Goal: Check status

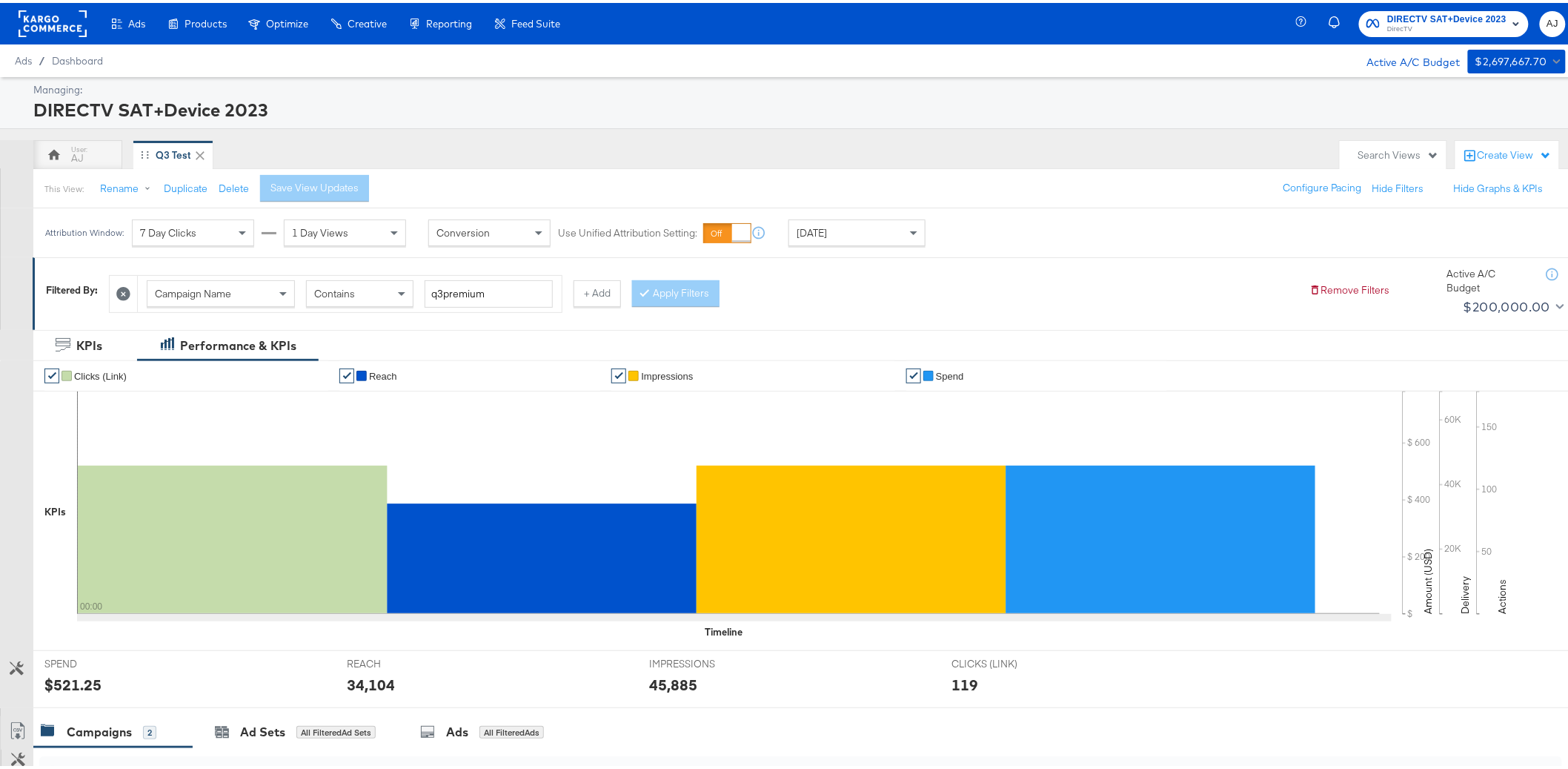
click at [898, 133] on div "Managing: DIRECTV SAT+Device 2023 AJ Q3 Test Search Views Create View This View…" at bounding box center [790, 594] width 1581 height 1040
click at [887, 234] on div "[DATE]" at bounding box center [857, 230] width 136 height 26
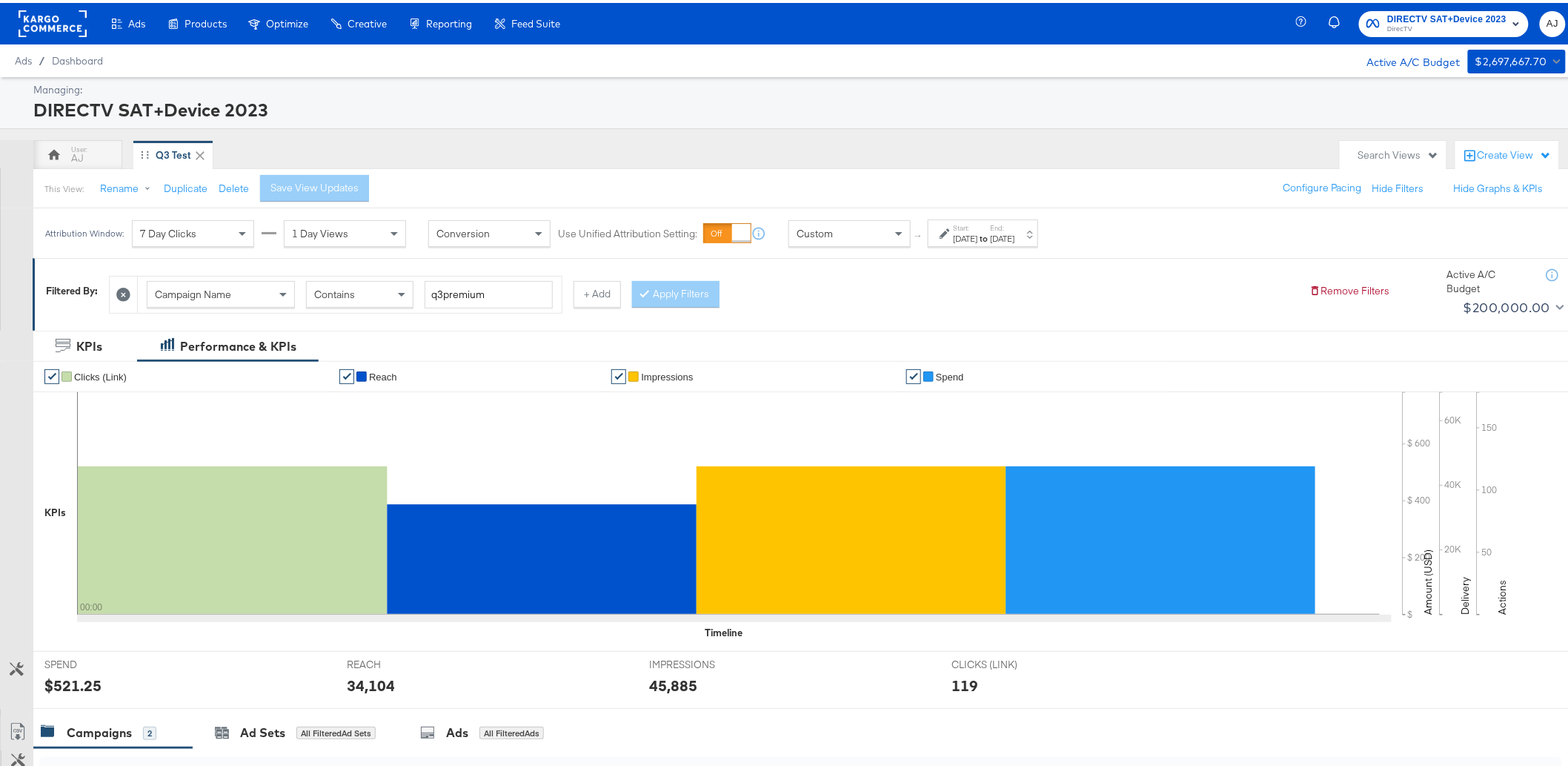
click at [973, 220] on label "Start:" at bounding box center [966, 225] width 25 height 10
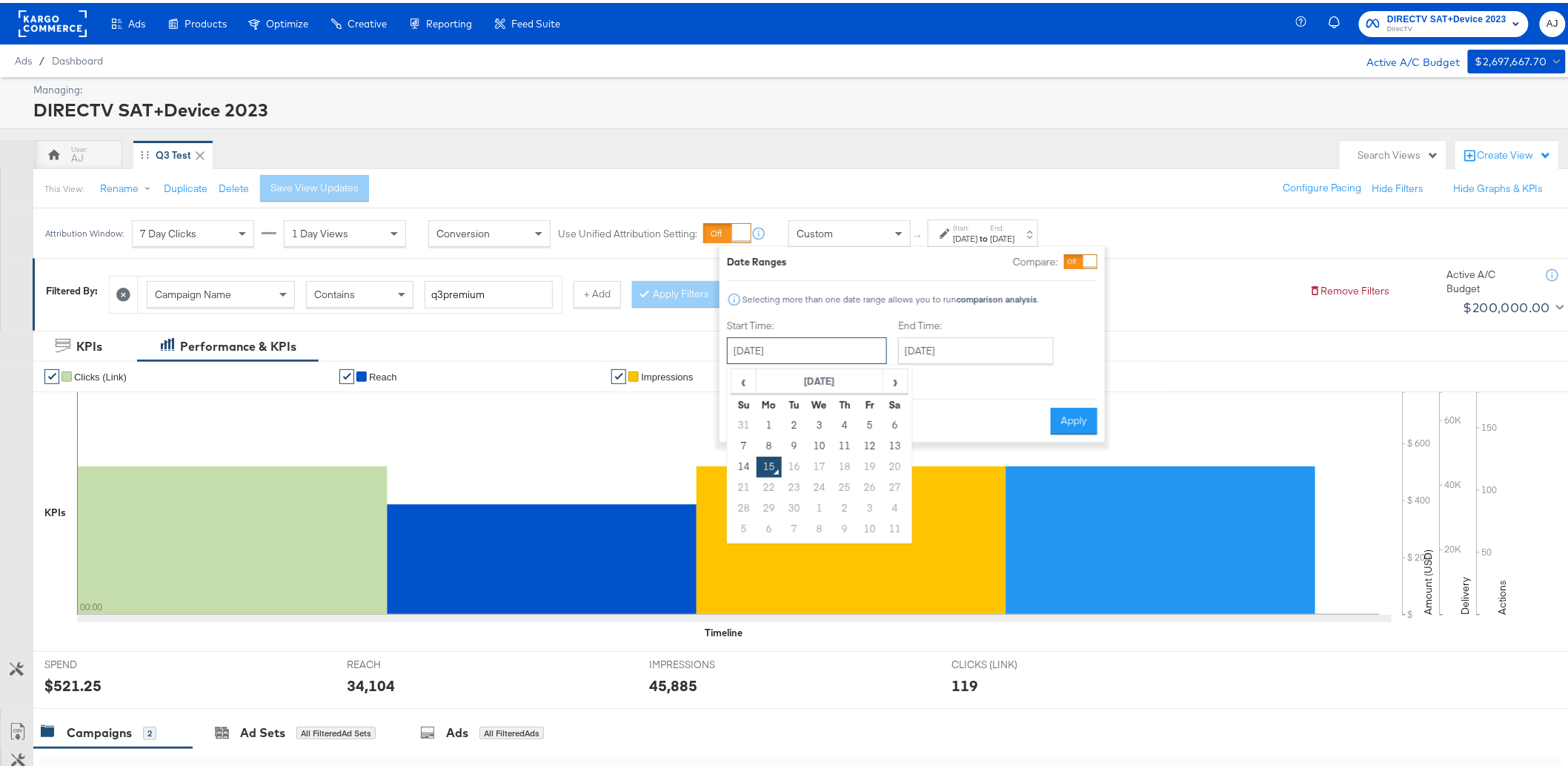
click at [803, 352] on input "[DATE]" at bounding box center [807, 347] width 160 height 27
click at [864, 448] on td "12" at bounding box center [870, 443] width 26 height 21
type input "[DATE]"
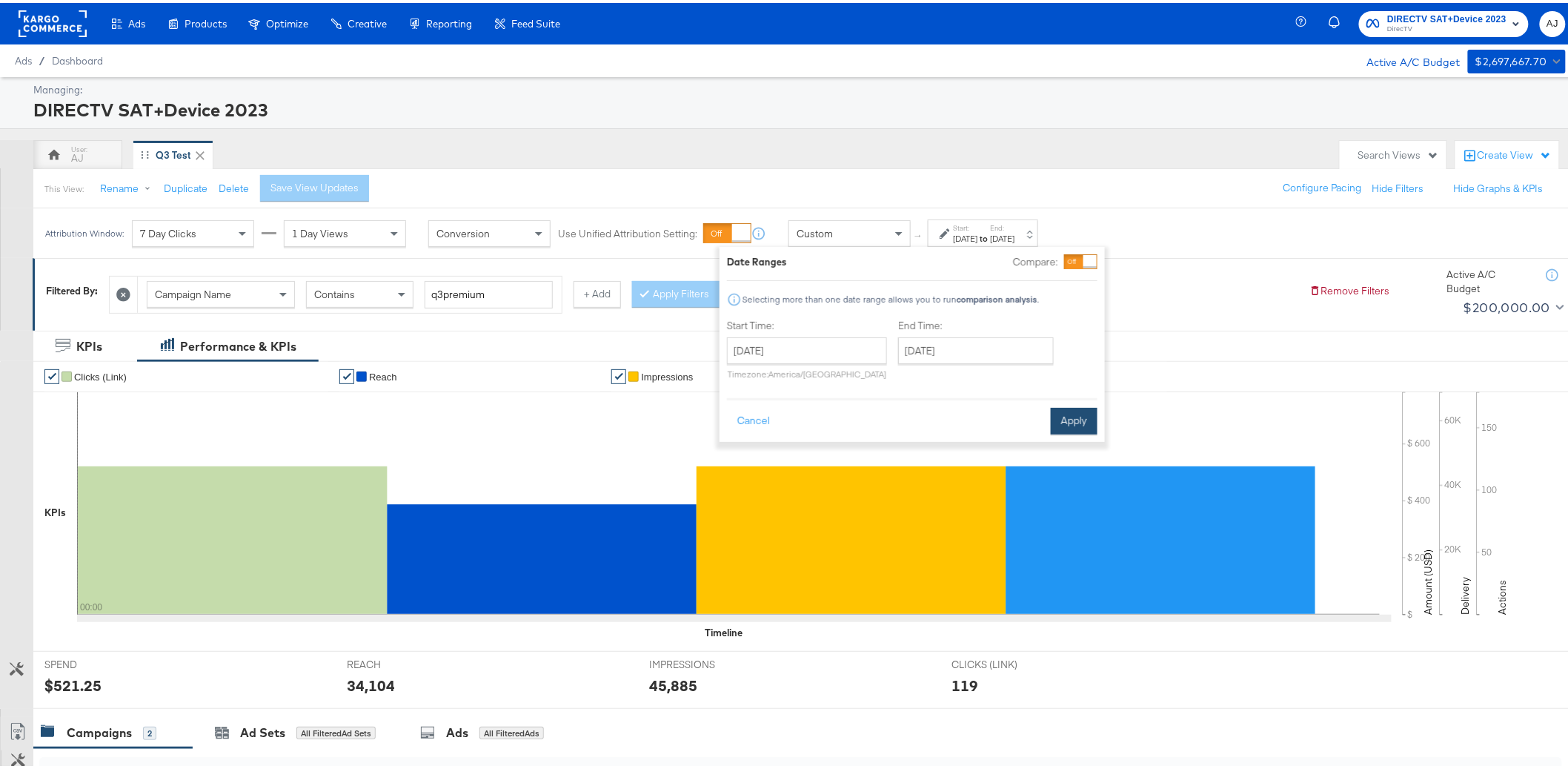
click at [1063, 420] on button "Apply" at bounding box center [1074, 418] width 46 height 27
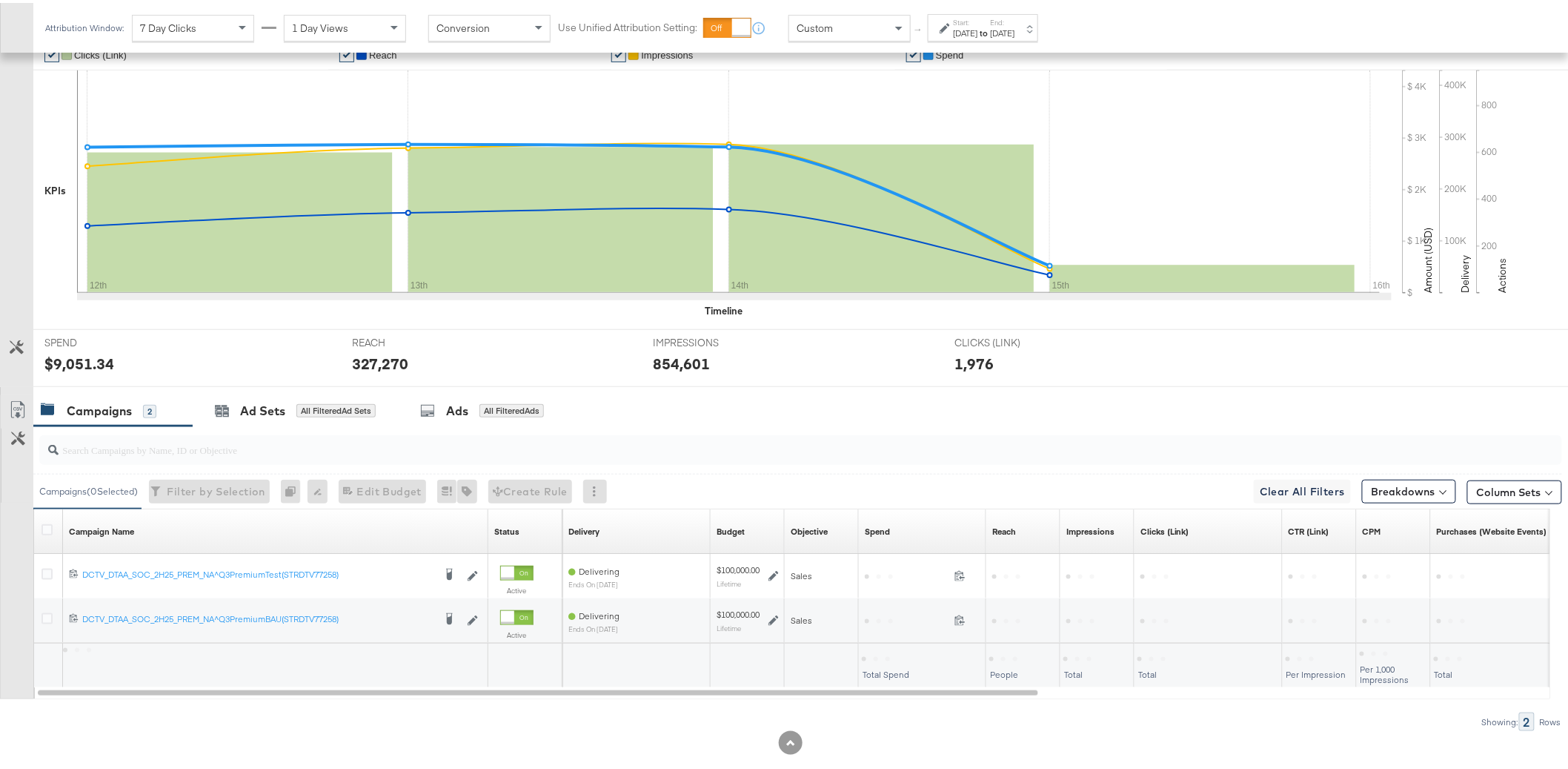
scroll to position [346, 0]
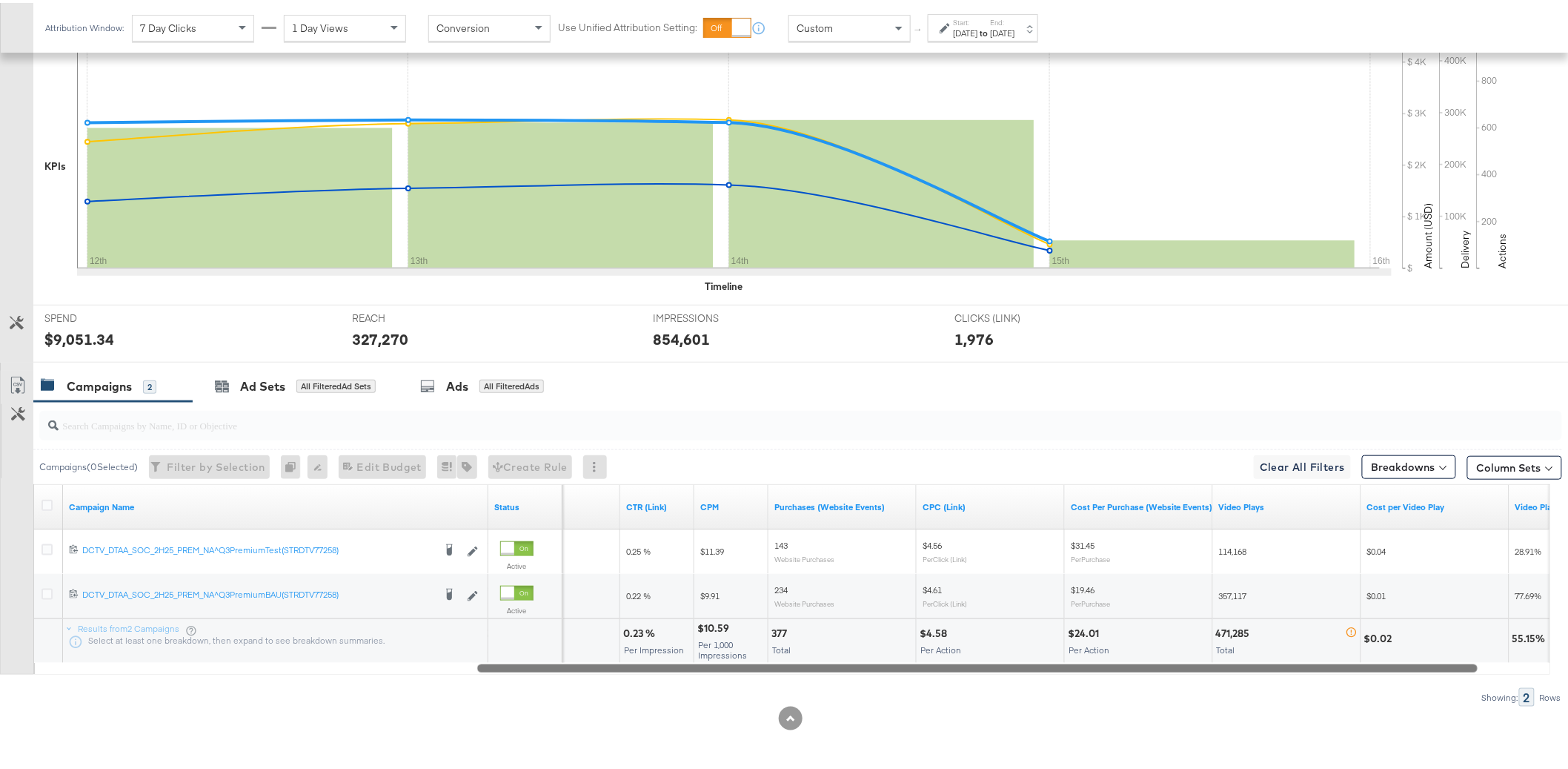
drag, startPoint x: 934, startPoint y: 668, endPoint x: 1332, endPoint y: 656, distance: 398.2
click at [1332, 656] on div "Campaign Name Status Clicks (Link) CTR (Link) CPM Purchases (Website Events) CP…" at bounding box center [792, 576] width 1518 height 190
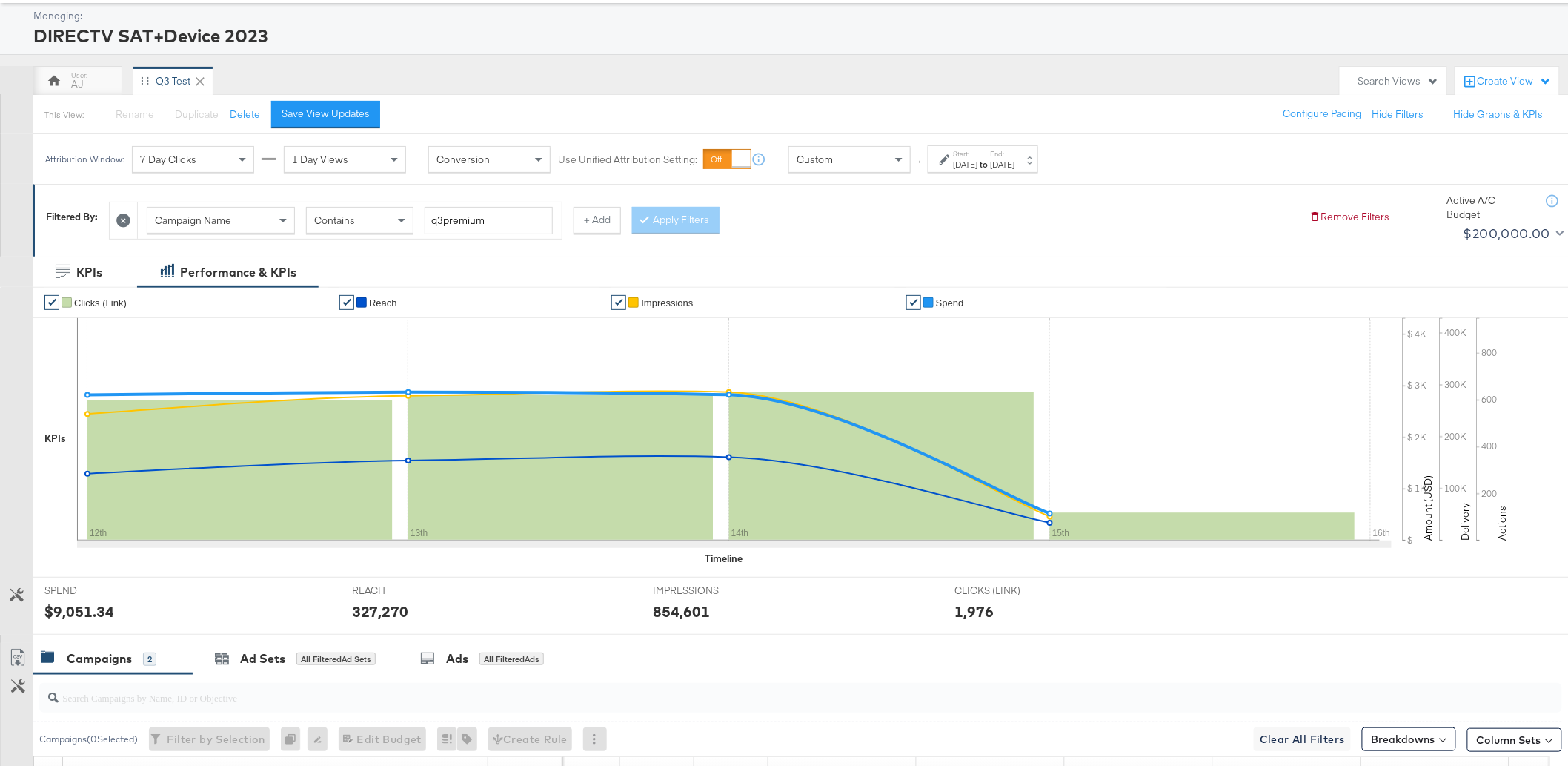
scroll to position [154, 0]
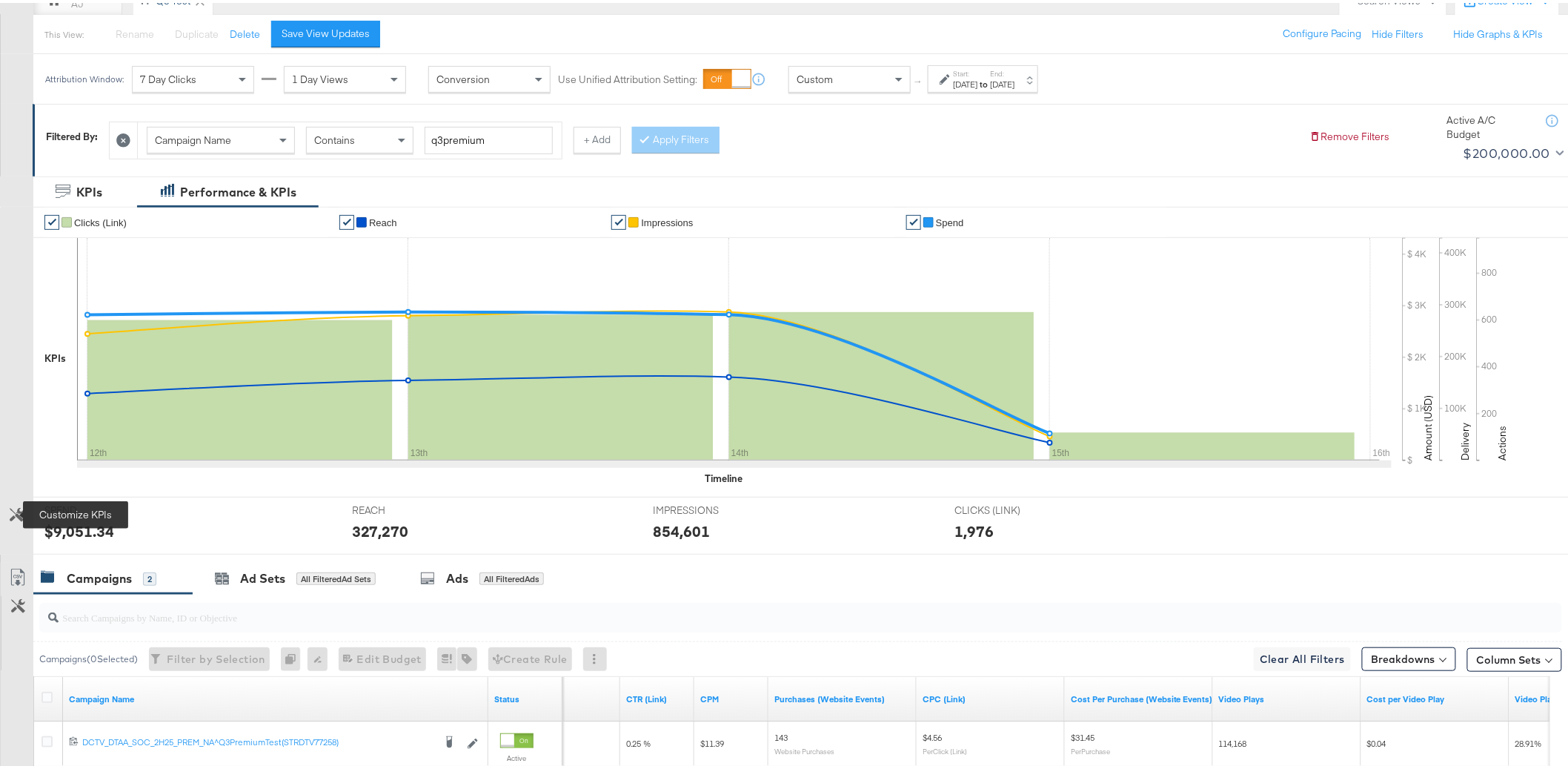
click at [8, 507] on button "Customize KPIs" at bounding box center [17, 513] width 34 height 26
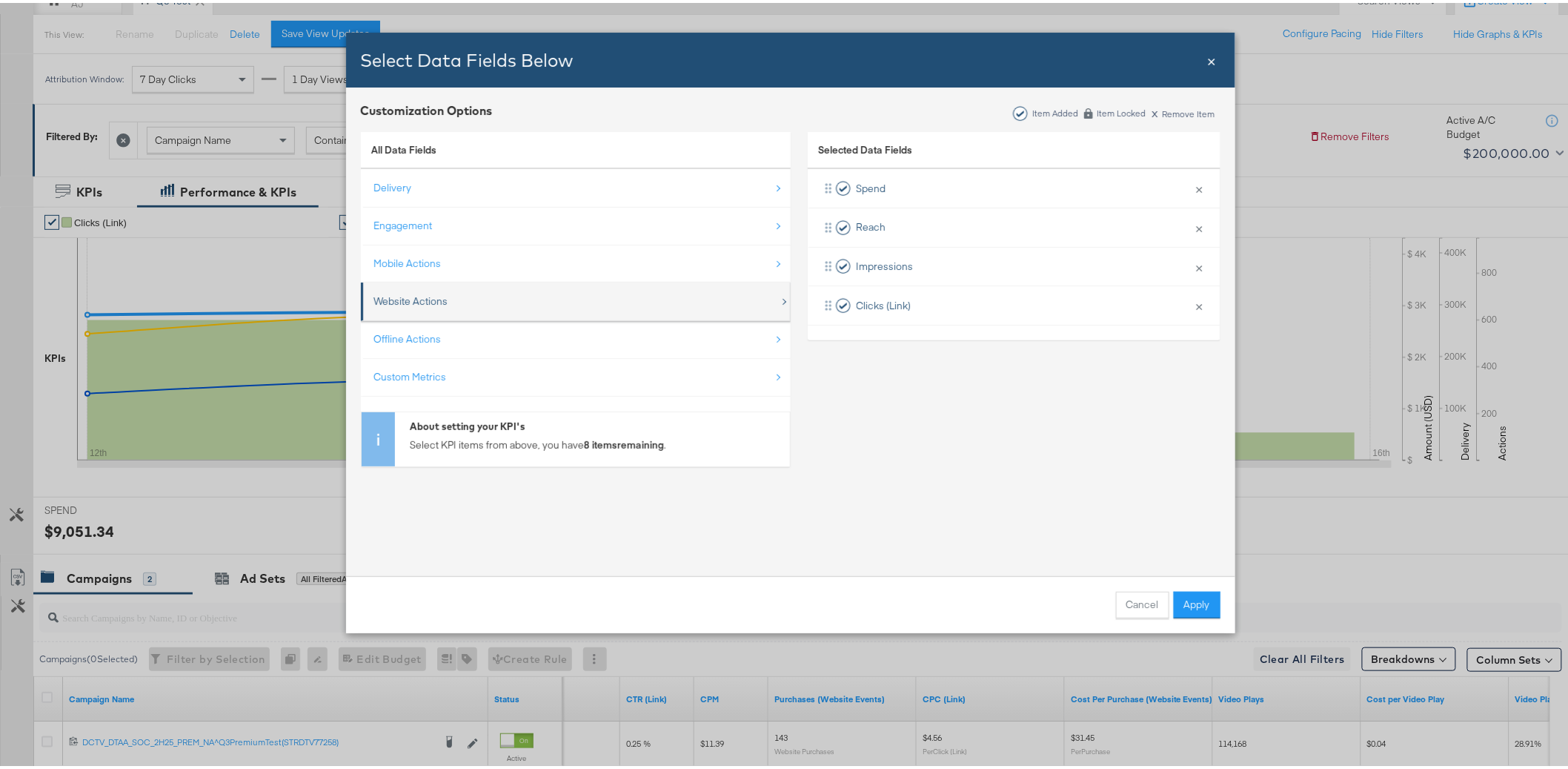
click at [410, 296] on div "Website Actions" at bounding box center [411, 299] width 74 height 14
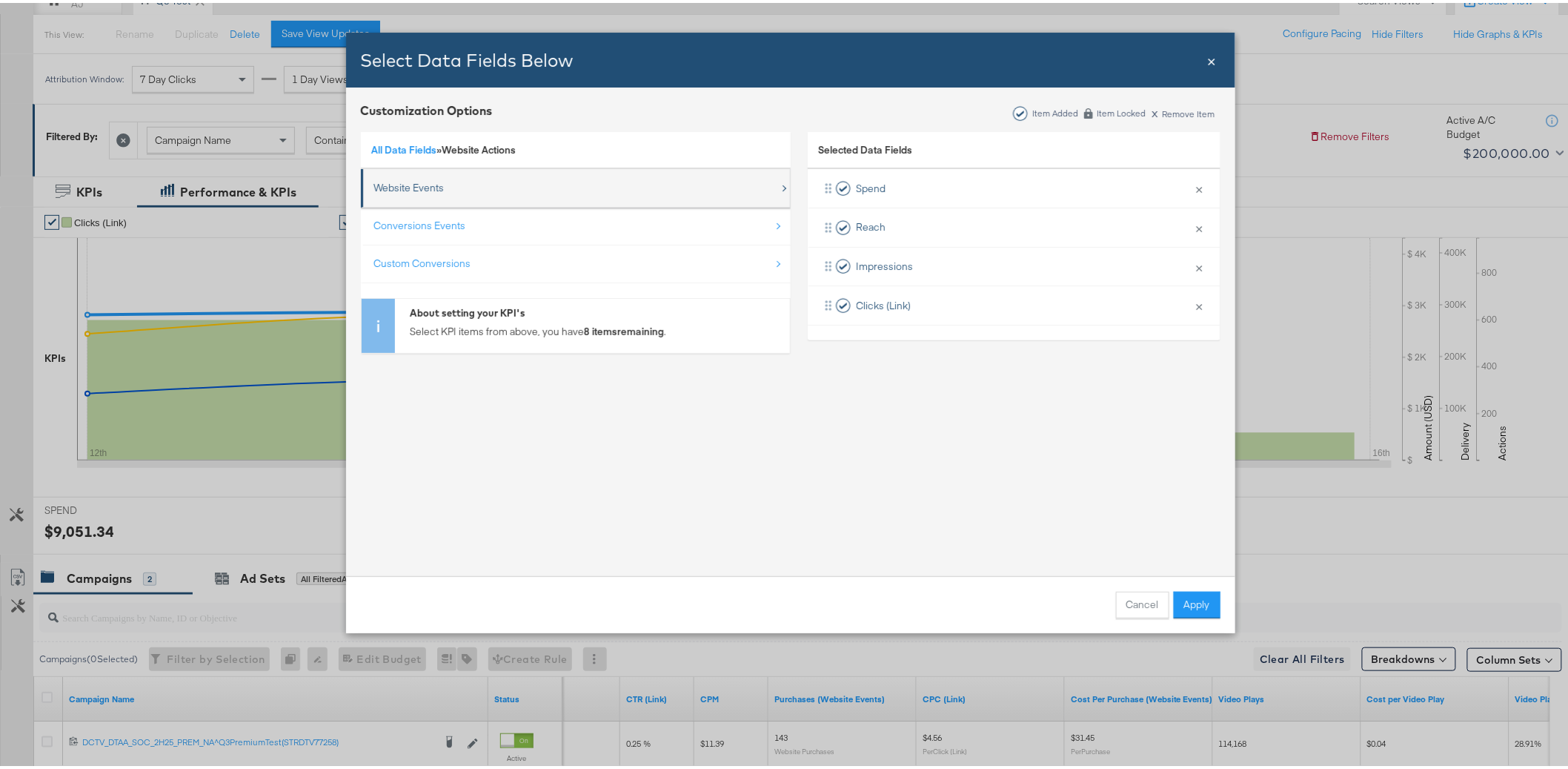
click at [415, 185] on div "Website Events" at bounding box center [409, 185] width 70 height 14
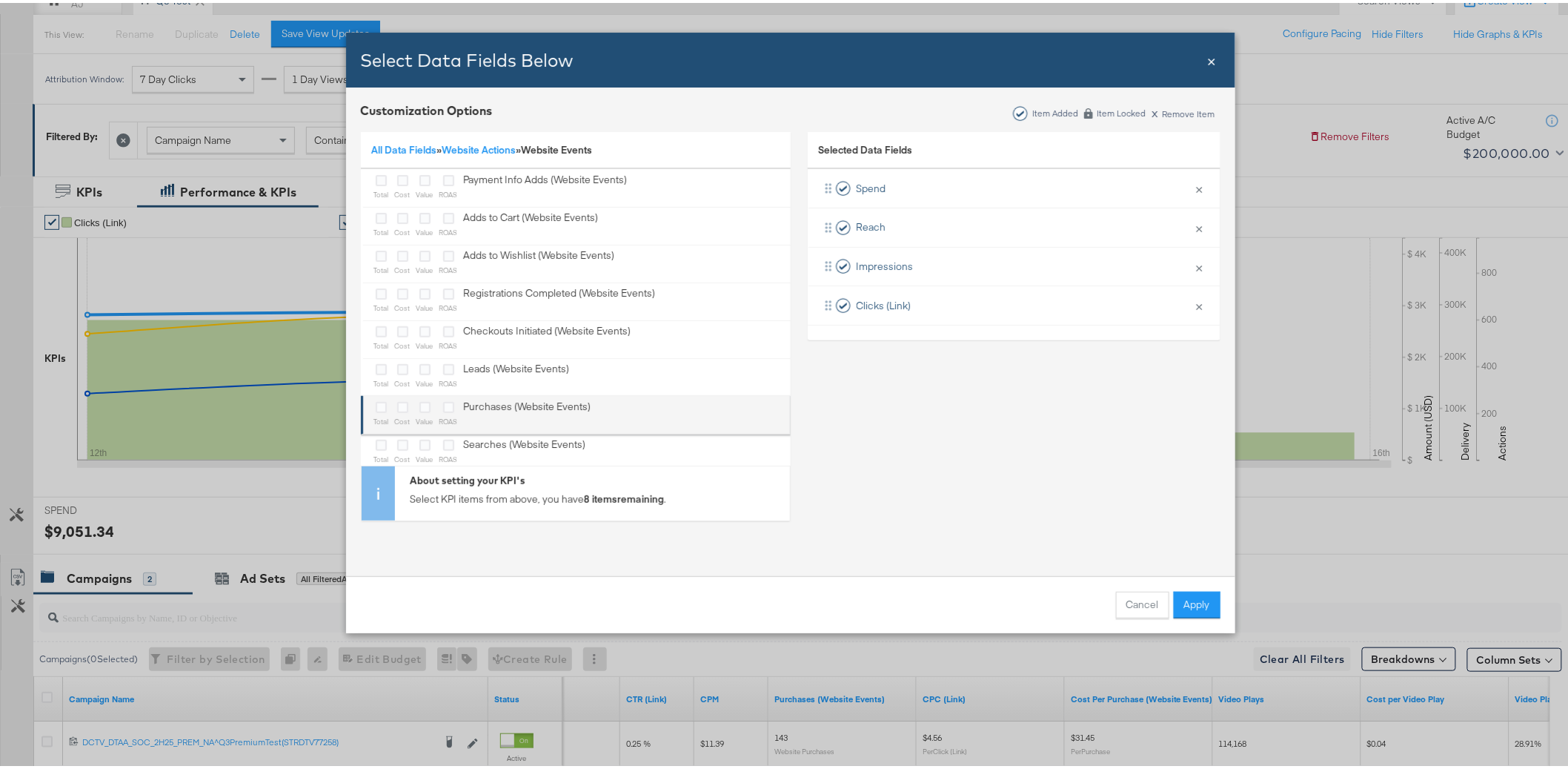
click at [375, 410] on div "Bulk Add Locations Modal" at bounding box center [381, 404] width 15 height 17
click at [397, 406] on icon "Bulk Add Locations Modal" at bounding box center [402, 404] width 11 height 11
click at [0, 0] on input "Bulk Add Locations Modal" at bounding box center [0, 0] width 0 height 0
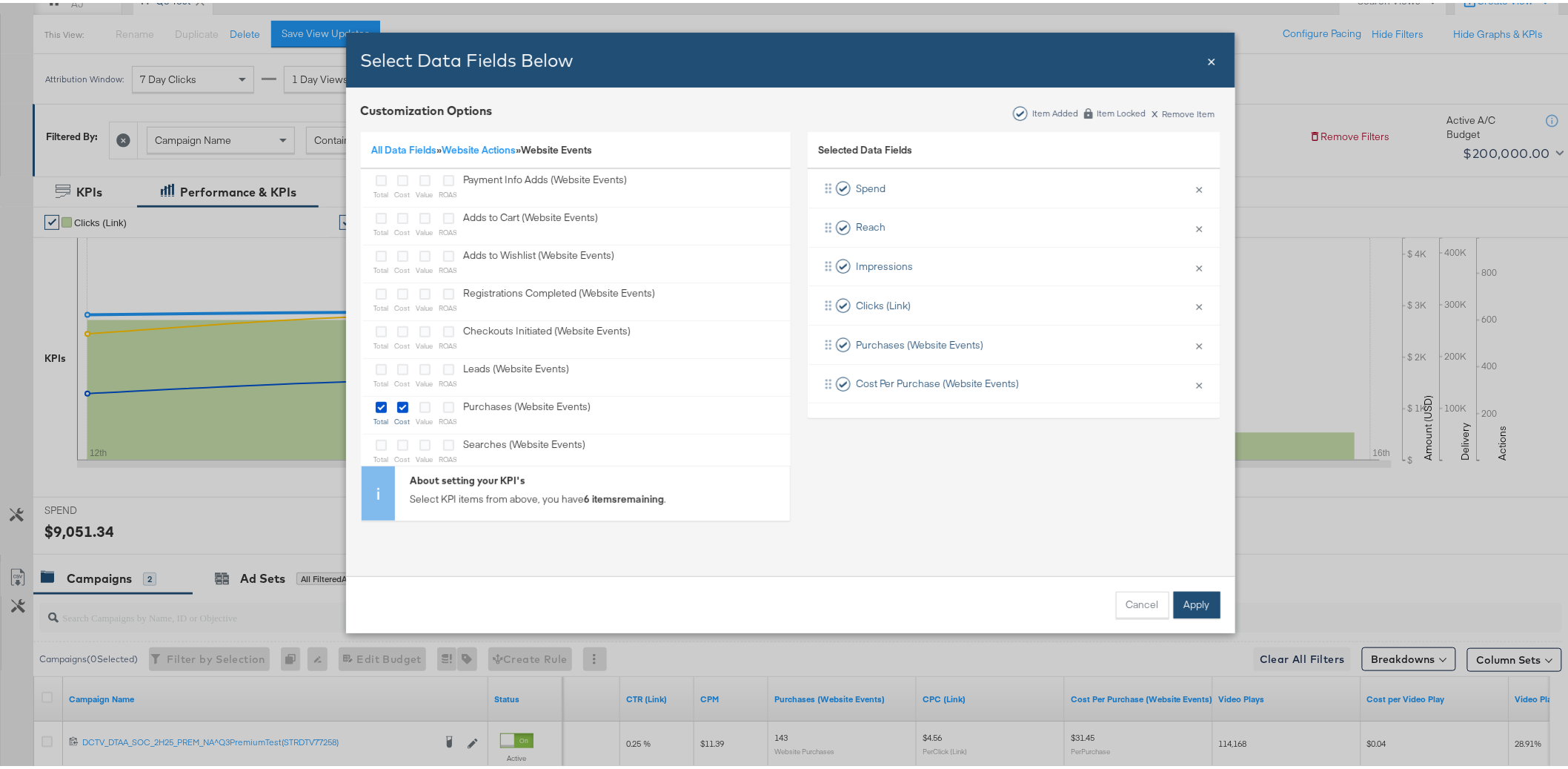
click at [1202, 603] on button "Apply" at bounding box center [1196, 601] width 46 height 27
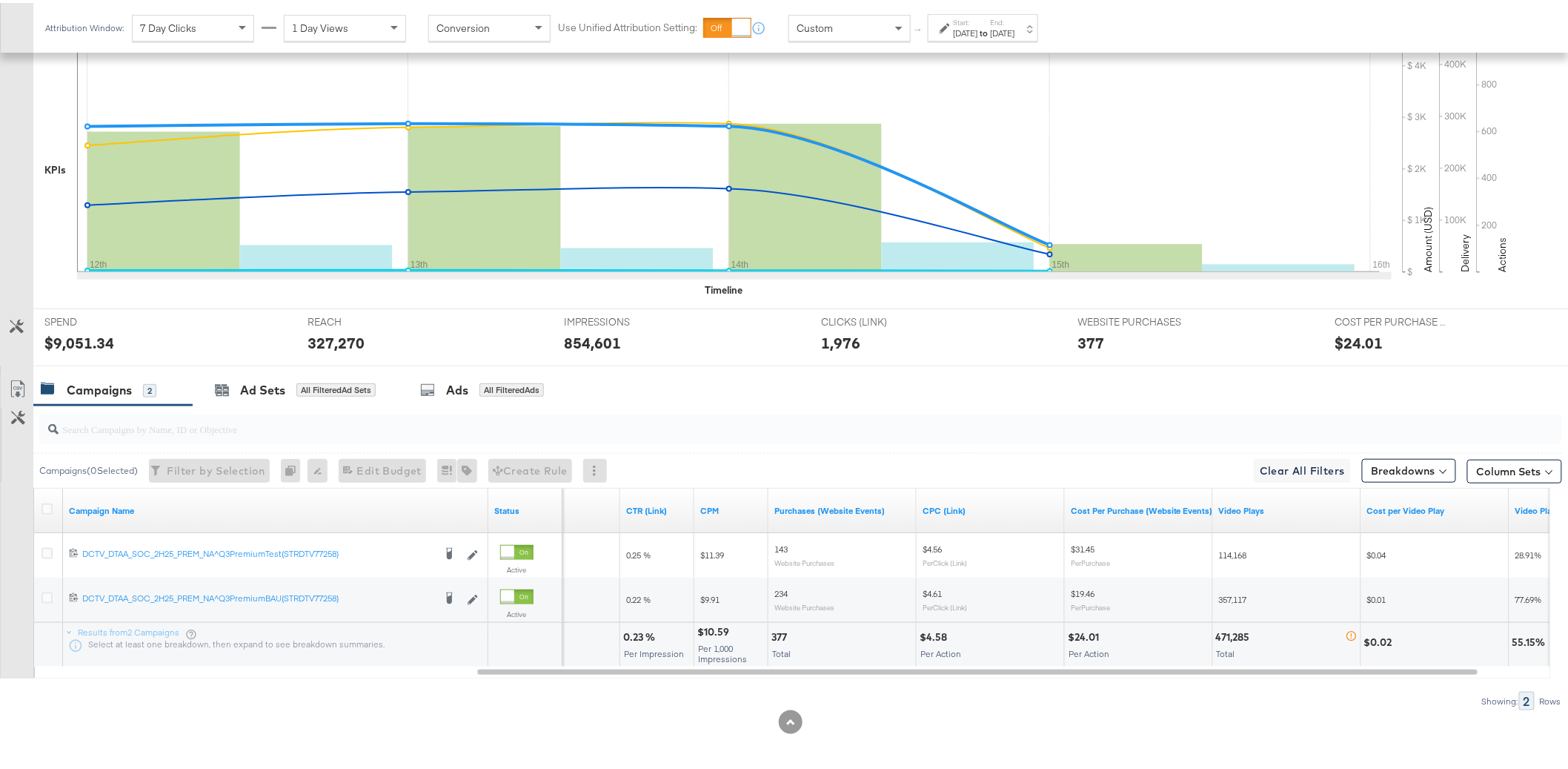
scroll to position [346, 0]
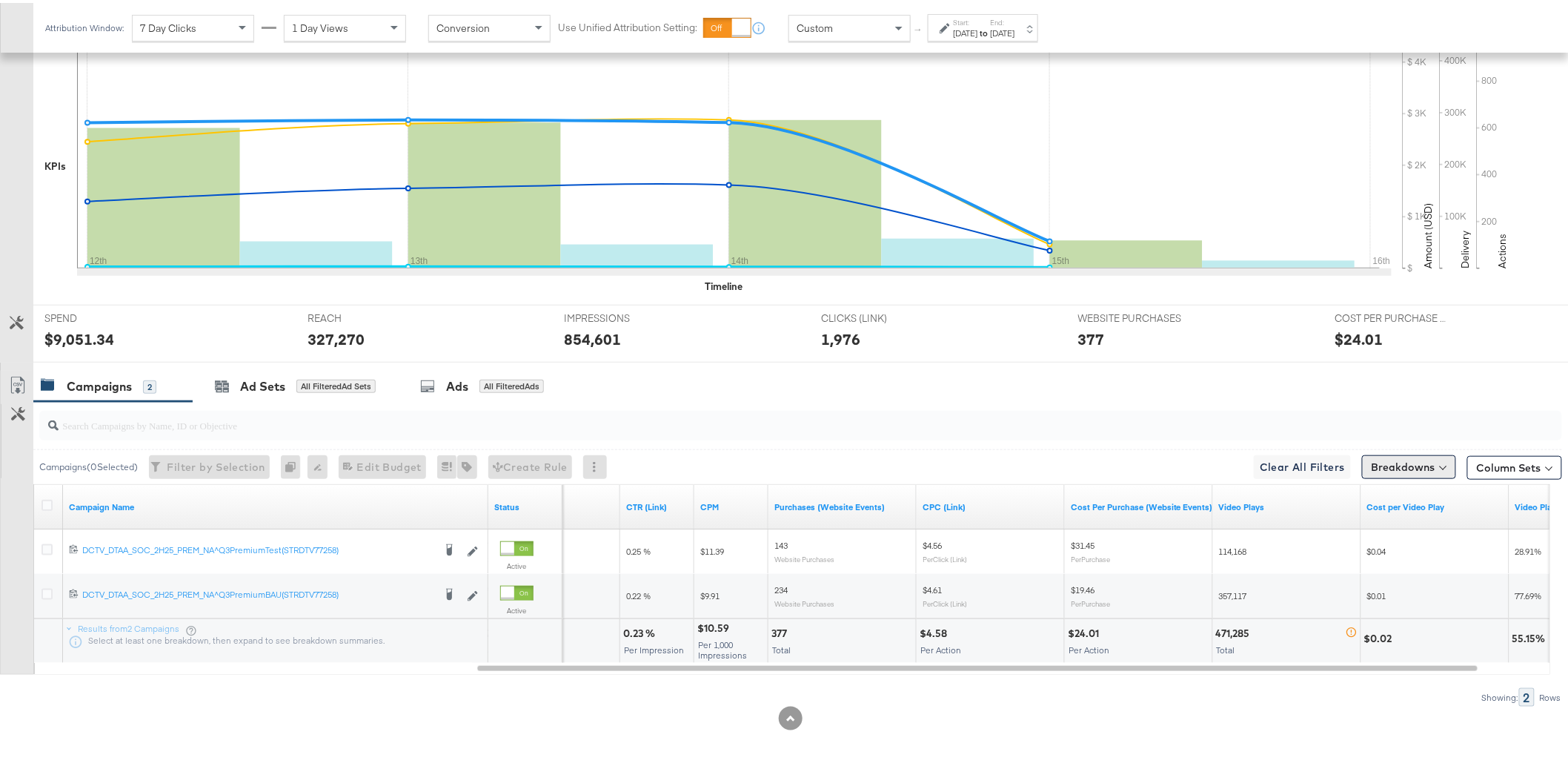
click at [1423, 471] on button "Breakdowns" at bounding box center [1409, 464] width 95 height 24
click at [1342, 550] on div "Time" at bounding box center [1375, 554] width 148 height 12
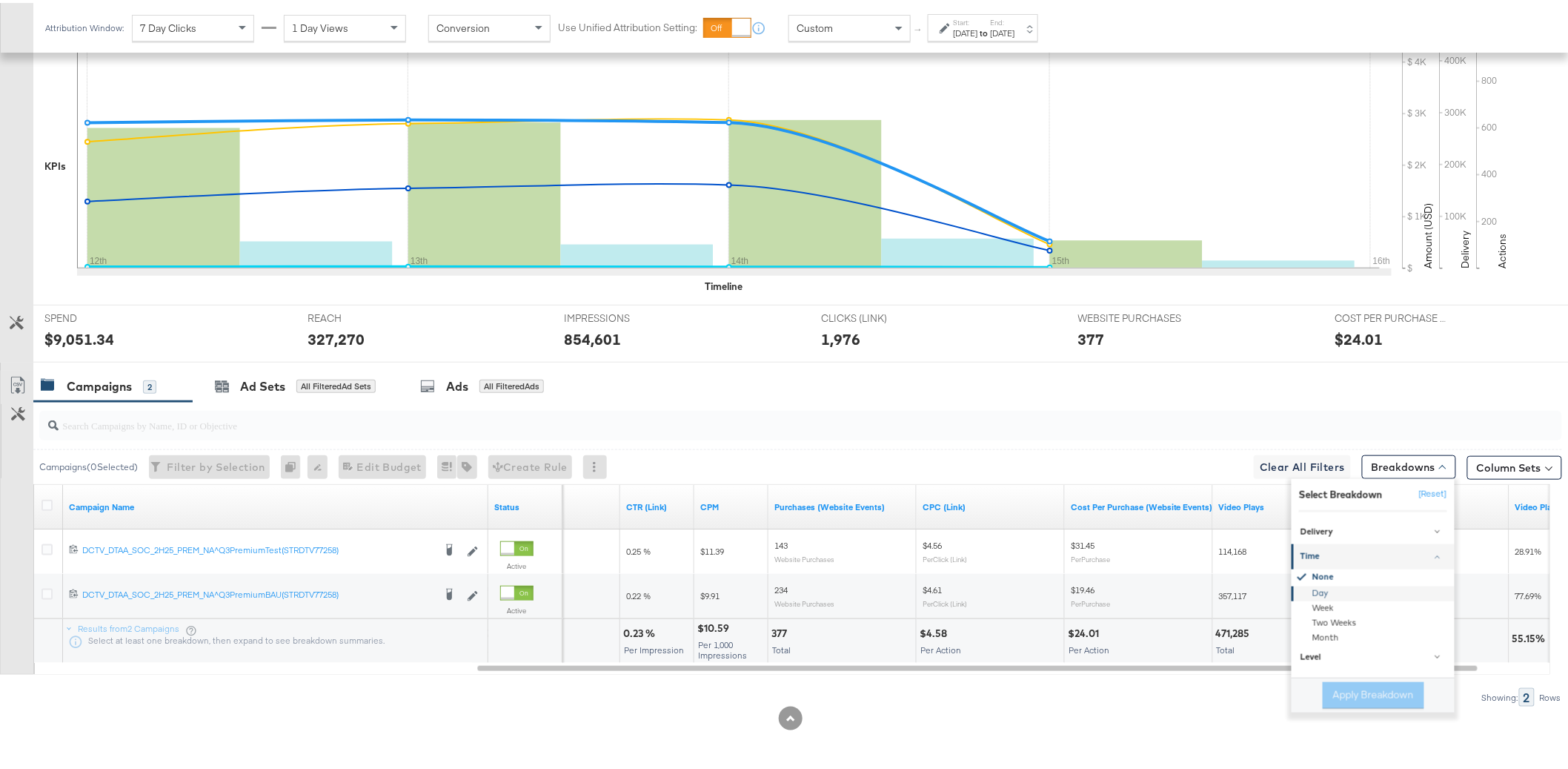
click at [1334, 594] on div "Day" at bounding box center [1374, 591] width 161 height 15
click at [1351, 691] on button "Apply Breakdown" at bounding box center [1374, 692] width 102 height 27
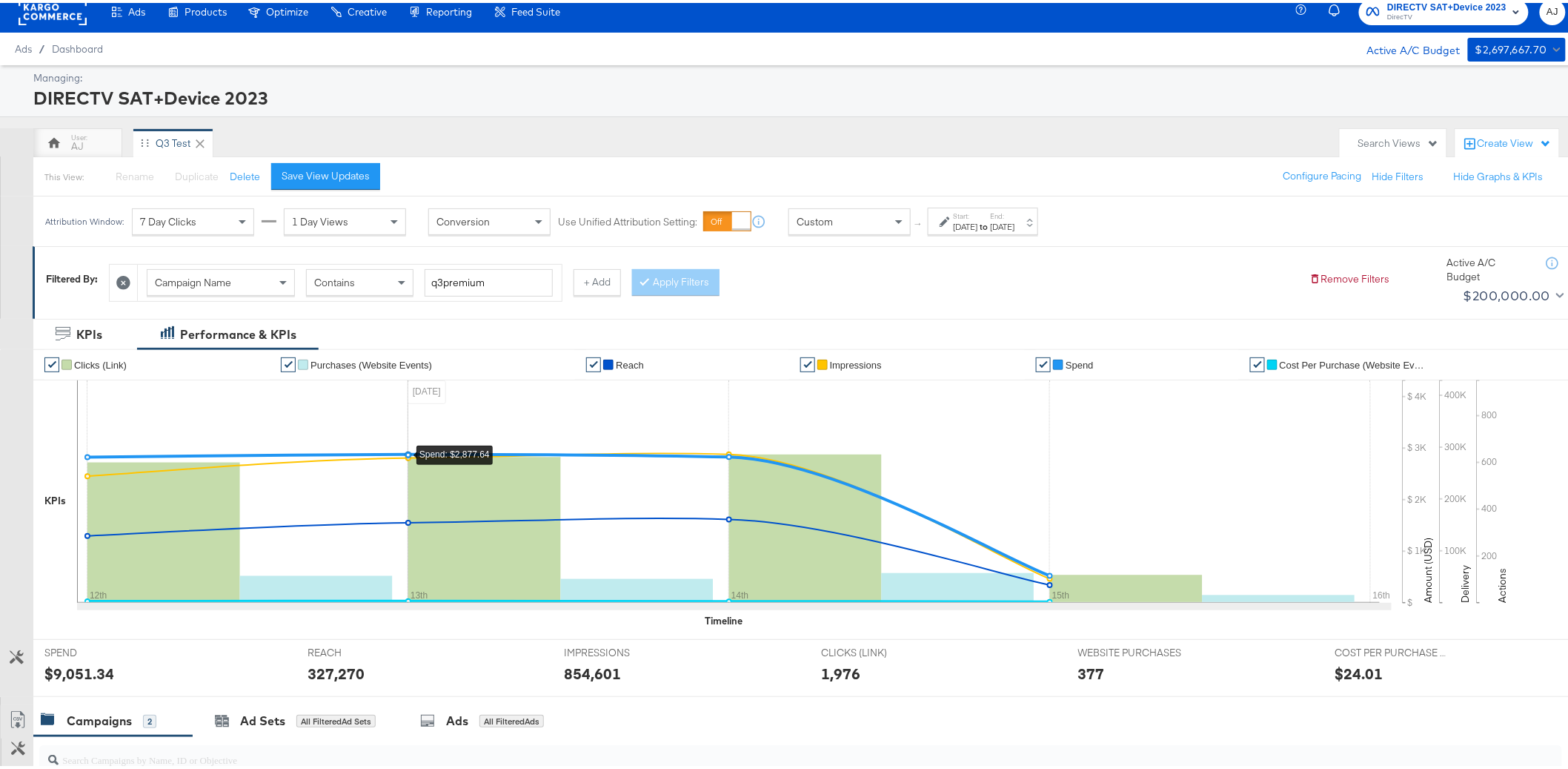
scroll to position [24, 0]
